Goal: Transaction & Acquisition: Purchase product/service

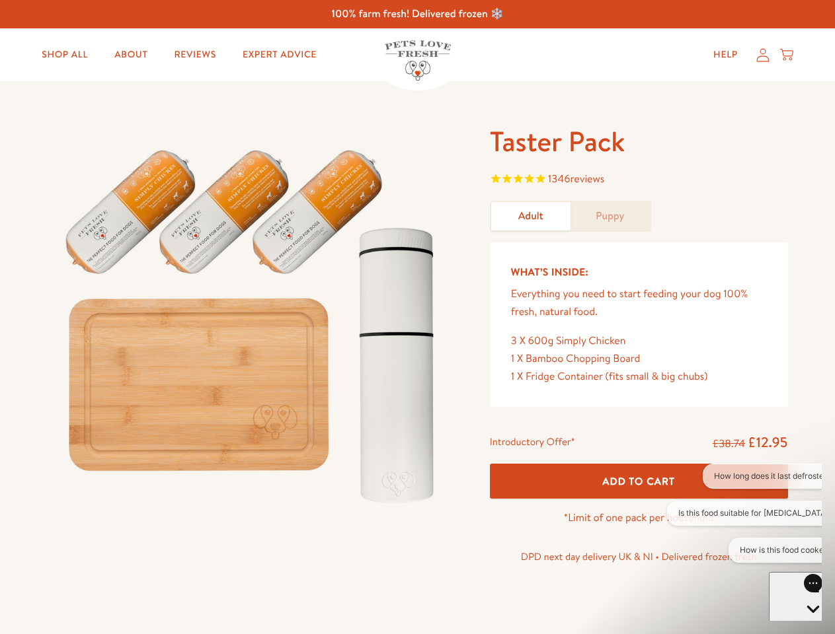
click at [417, 317] on img at bounding box center [253, 321] width 410 height 394
click at [638, 180] on span "1346 reviews" at bounding box center [639, 181] width 298 height 20
click at [638, 510] on p "*Limit of one pack per household" at bounding box center [639, 519] width 298 height 18
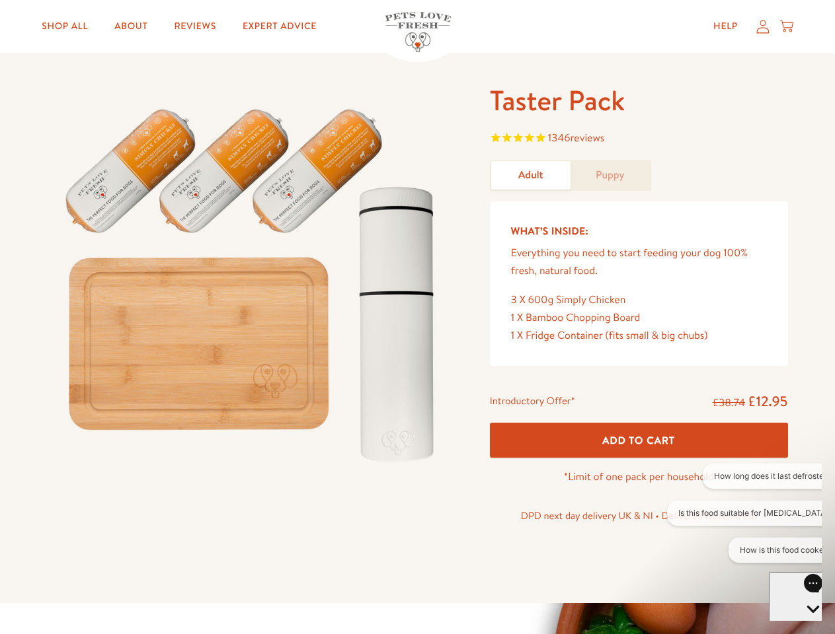
click at [744, 477] on button "How long does it last defrosted?" at bounding box center [773, 476] width 141 height 25
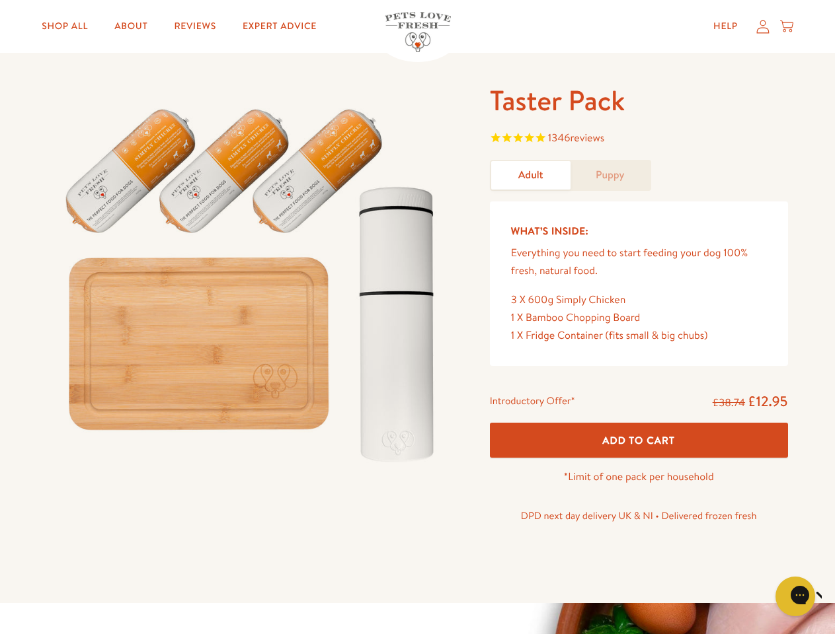
click at [834, 597] on icon "Close gorgias live chat" at bounding box center [841, 595] width 13 height 13
